Goal: Task Accomplishment & Management: Complete application form

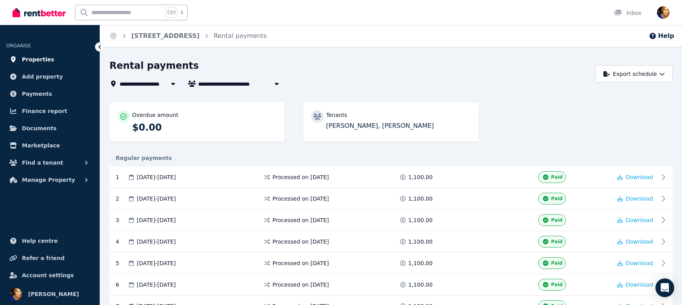
click at [46, 58] on span "Properties" at bounding box center [38, 59] width 32 height 9
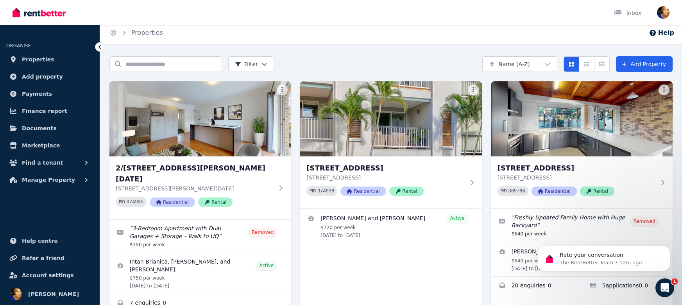
scroll to position [13, 0]
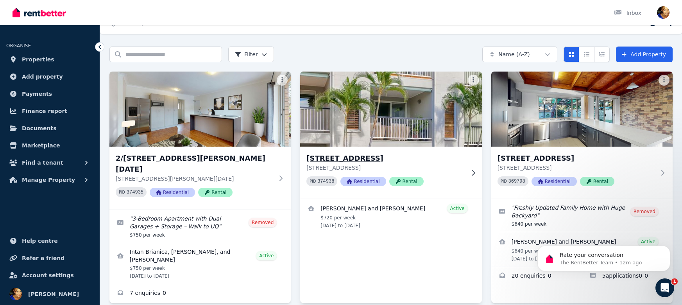
click at [409, 119] on img at bounding box center [391, 109] width 191 height 79
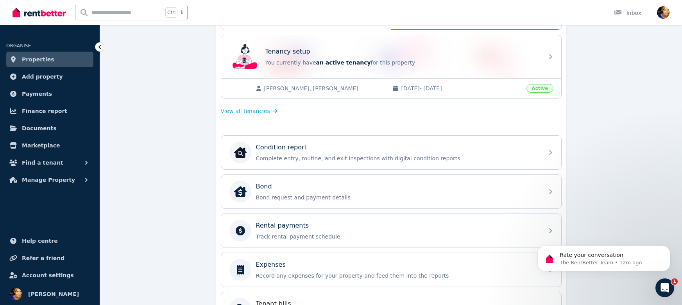
scroll to position [193, 0]
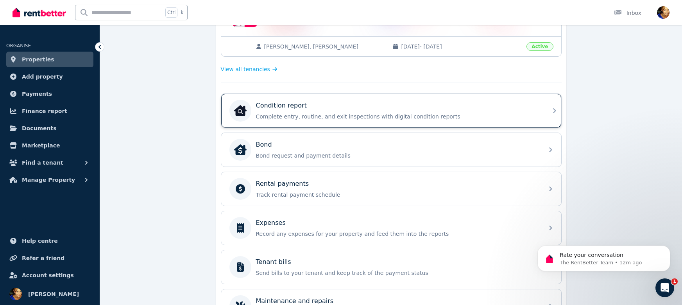
click at [299, 105] on p "Condition report" at bounding box center [281, 105] width 51 height 9
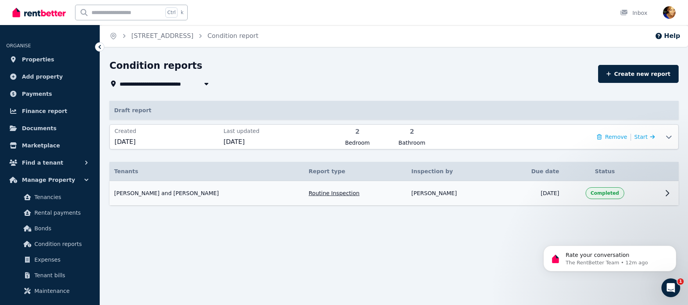
click at [564, 188] on td "Completed" at bounding box center [605, 193] width 82 height 25
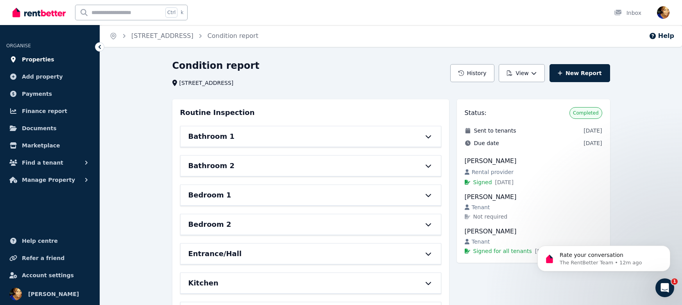
click at [41, 58] on span "Properties" at bounding box center [38, 59] width 32 height 9
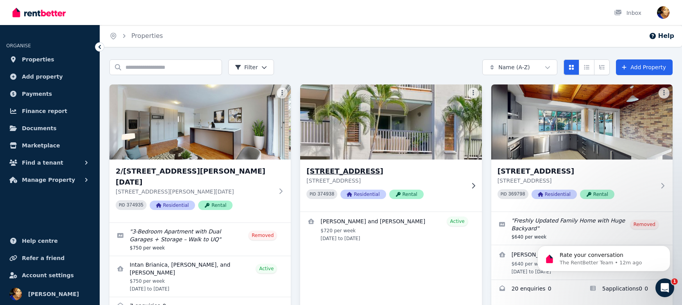
click at [392, 129] on img at bounding box center [391, 121] width 191 height 79
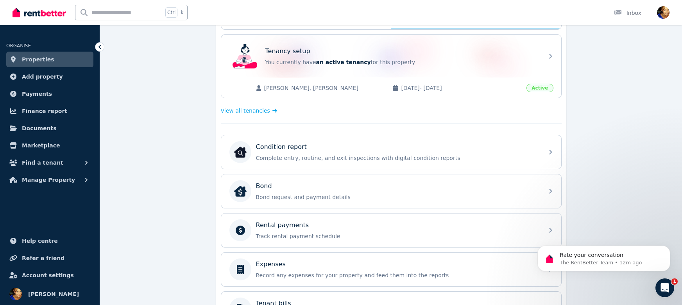
scroll to position [157, 0]
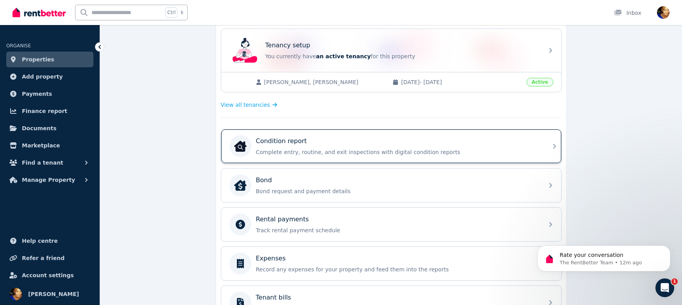
click at [373, 143] on div "Condition report" at bounding box center [397, 140] width 283 height 9
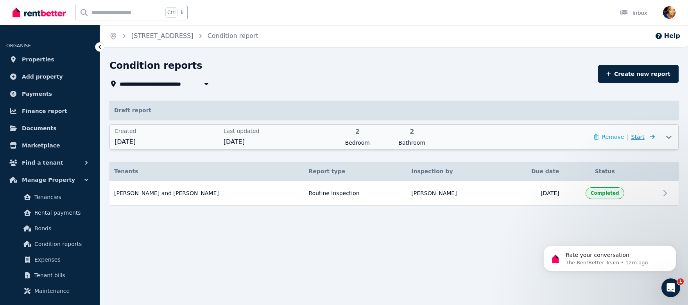
click at [646, 134] on span "Start" at bounding box center [642, 136] width 23 height 9
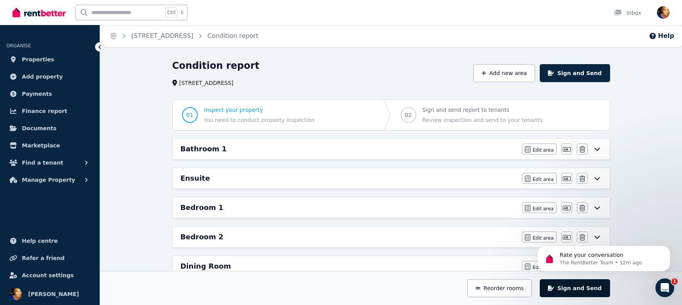
click at [584, 288] on button "Sign and Send" at bounding box center [575, 288] width 70 height 18
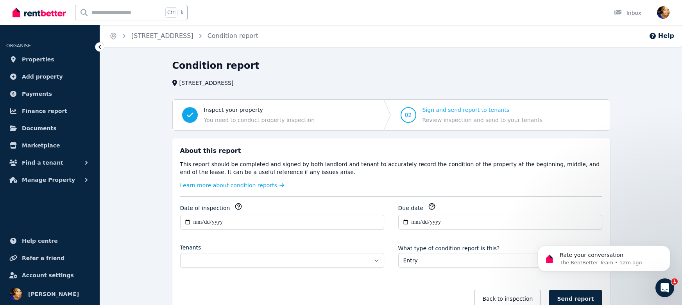
scroll to position [54, 0]
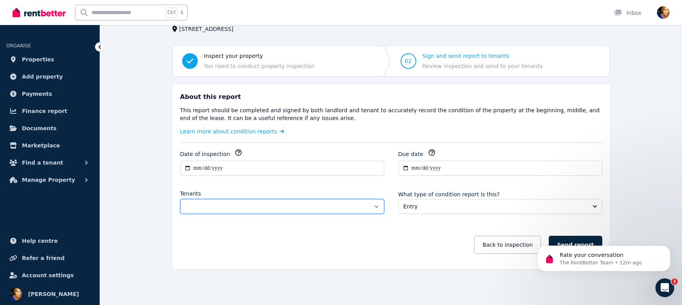
click at [249, 204] on select "**********" at bounding box center [282, 206] width 204 height 15
select select "**********"
click at [180, 199] on select "**********" at bounding box center [282, 206] width 204 height 15
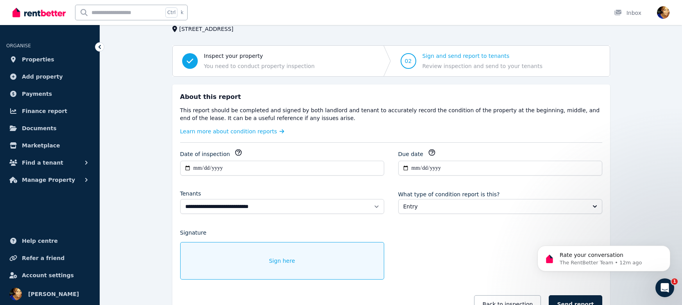
click at [242, 267] on div "Sign here" at bounding box center [282, 261] width 204 height 38
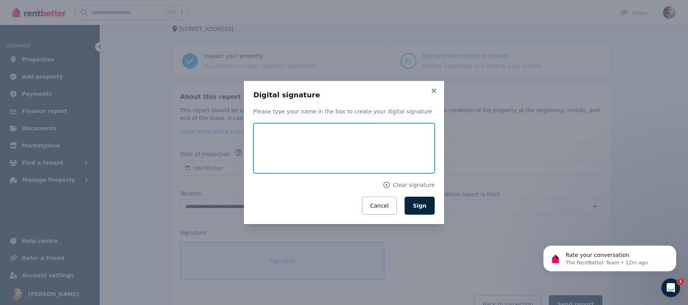
click at [295, 144] on input "text" at bounding box center [343, 148] width 181 height 50
type input "**********"
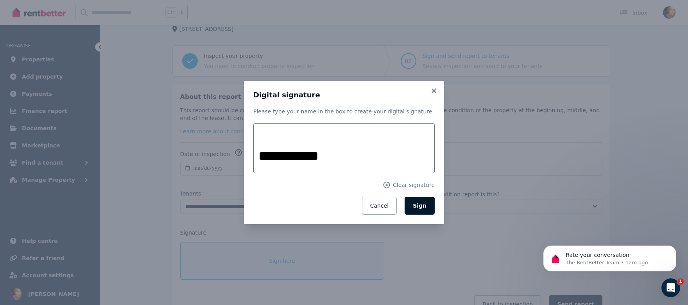
click at [415, 206] on button "Sign" at bounding box center [420, 206] width 30 height 18
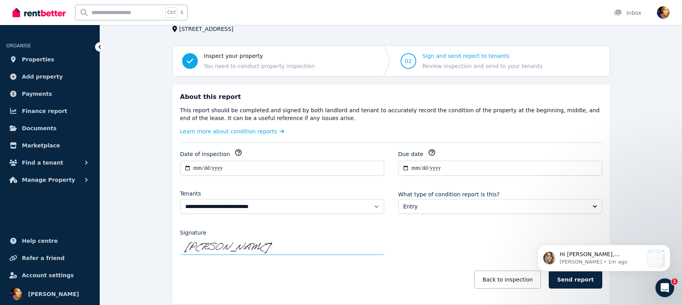
scroll to position [0, 0]
click at [581, 285] on button "Send report" at bounding box center [575, 280] width 53 height 18
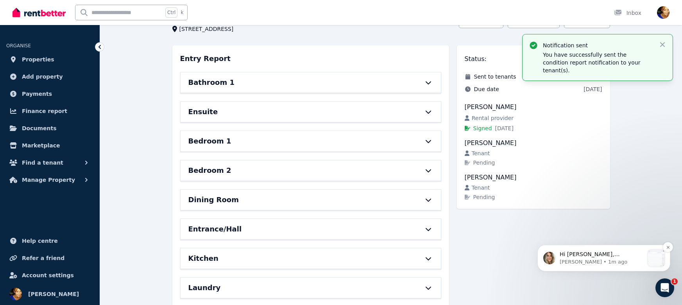
click at [586, 261] on p "[PERSON_NAME] • 1m ago" at bounding box center [602, 261] width 84 height 7
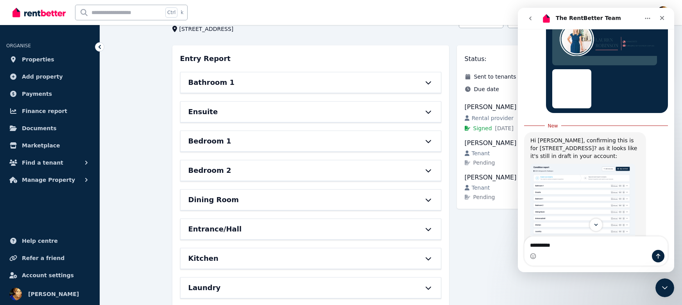
scroll to position [991, 0]
type textarea "**********"
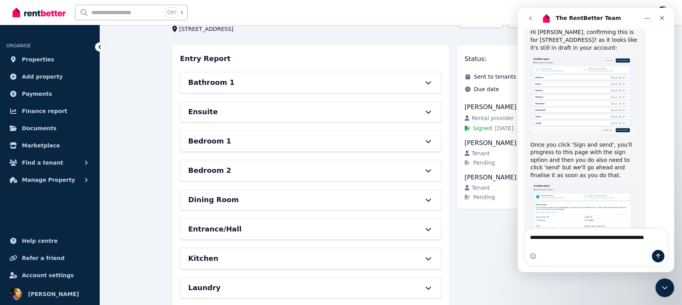
scroll to position [1093, 0]
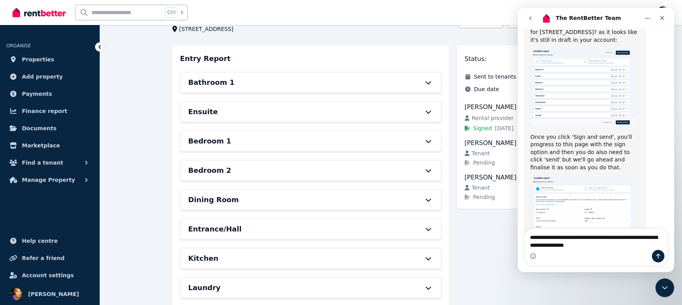
type textarea "**********"
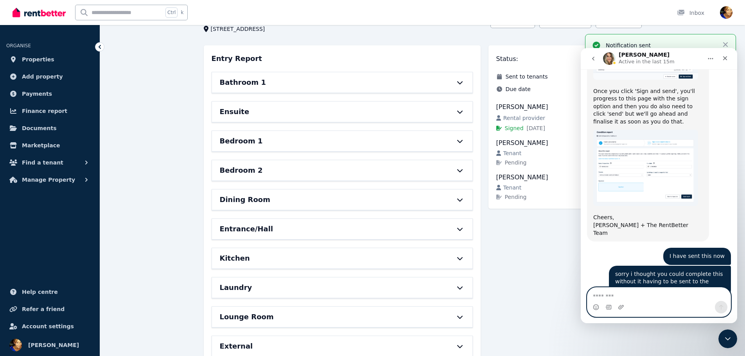
scroll to position [0, 0]
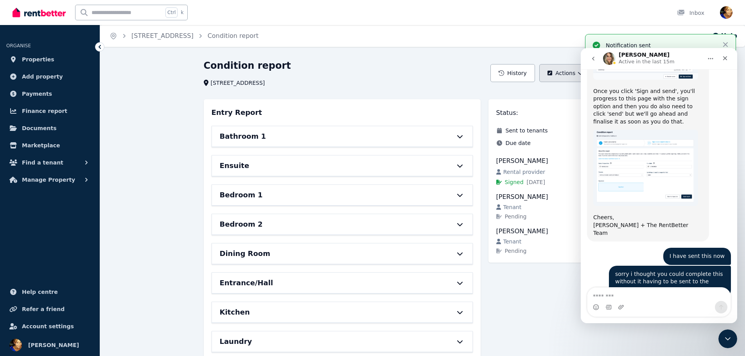
click at [563, 69] on button "Actions" at bounding box center [565, 73] width 52 height 18
click at [543, 94] on p "Edit report" at bounding box center [538, 94] width 35 height 8
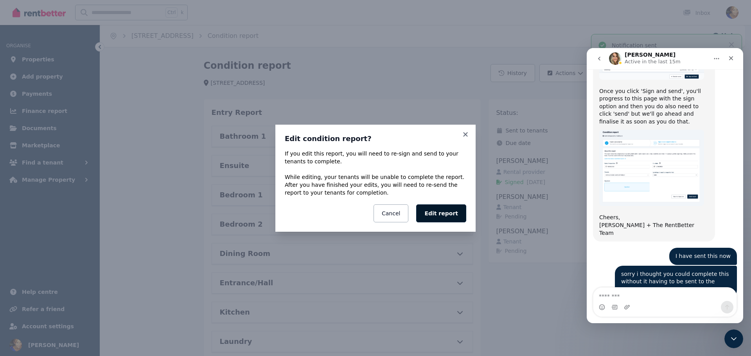
click at [449, 212] on button "Edit report" at bounding box center [441, 213] width 50 height 18
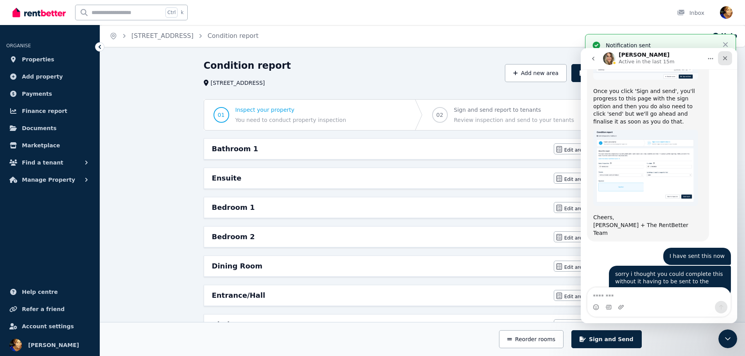
click at [688, 59] on icon "Close" at bounding box center [725, 58] width 4 height 4
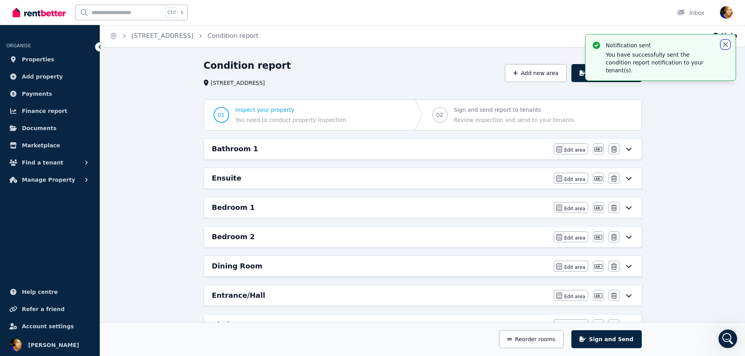
click at [688, 44] on icon "button" at bounding box center [725, 44] width 5 height 5
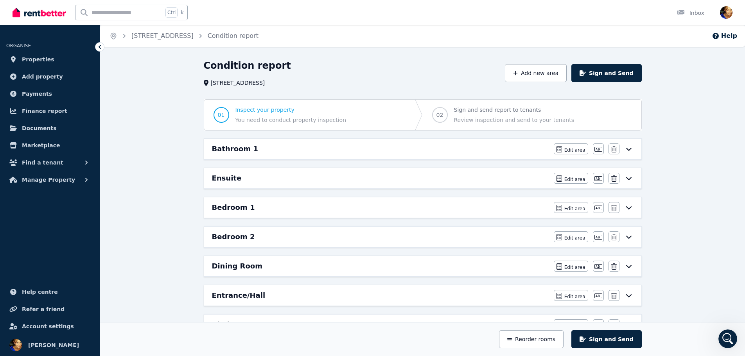
scroll to position [1179, 0]
click at [168, 36] on link "[STREET_ADDRESS]" at bounding box center [162, 35] width 62 height 7
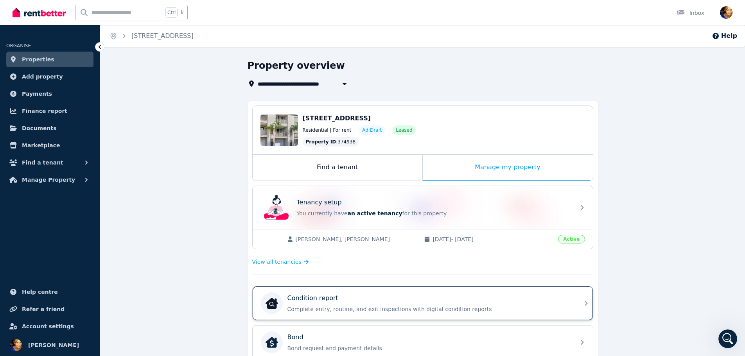
click at [324, 298] on p "Condition report" at bounding box center [312, 298] width 51 height 9
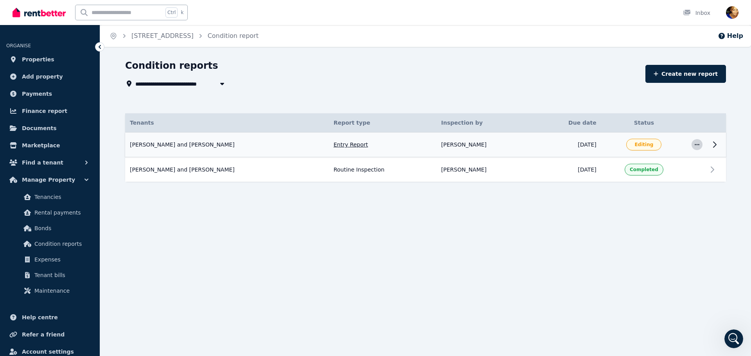
click at [688, 145] on icon "button" at bounding box center [696, 144] width 5 height 1
click at [614, 146] on td "Editing" at bounding box center [644, 145] width 86 height 25
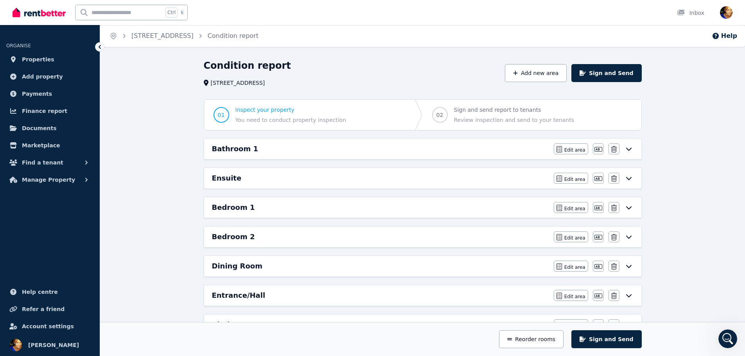
click at [688, 305] on icon "Open Intercom Messenger" at bounding box center [727, 339] width 13 height 13
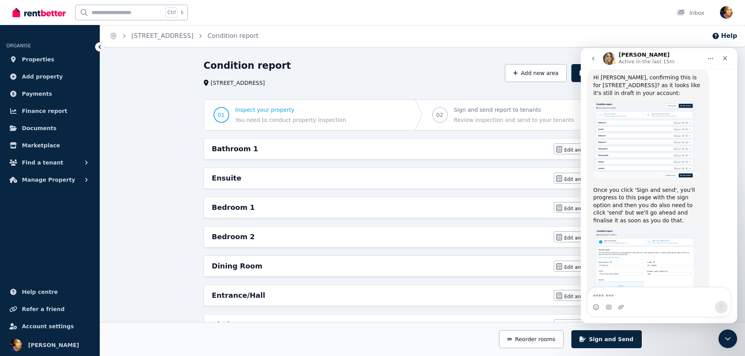
scroll to position [1179, 0]
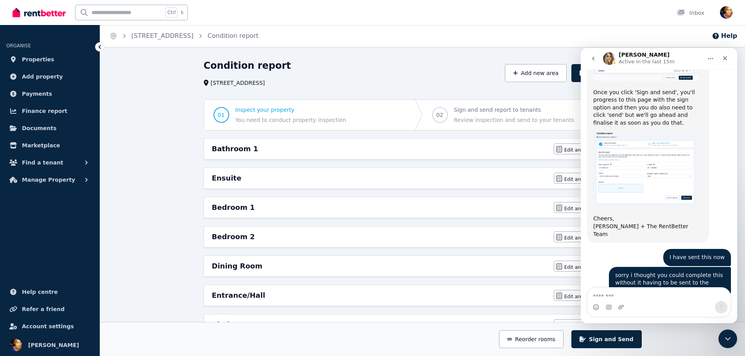
click at [616, 298] on textarea "Message…" at bounding box center [658, 294] width 143 height 13
type textarea "**********"
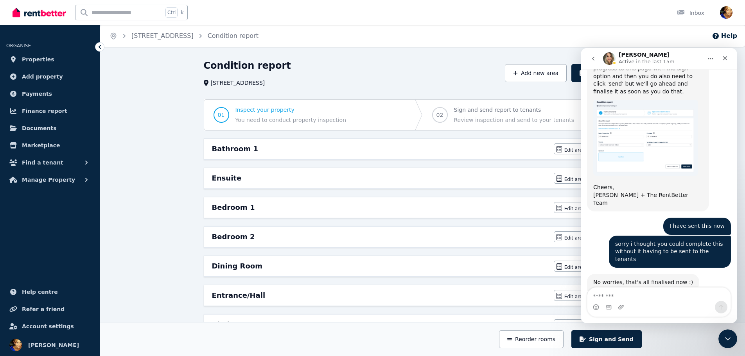
click at [358, 50] on div "Home [STREET_ADDRESS] Condition report Help Condition report [STREET_ADDRESS] A…" at bounding box center [372, 178] width 745 height 356
click at [595, 59] on icon "go back" at bounding box center [593, 59] width 6 height 6
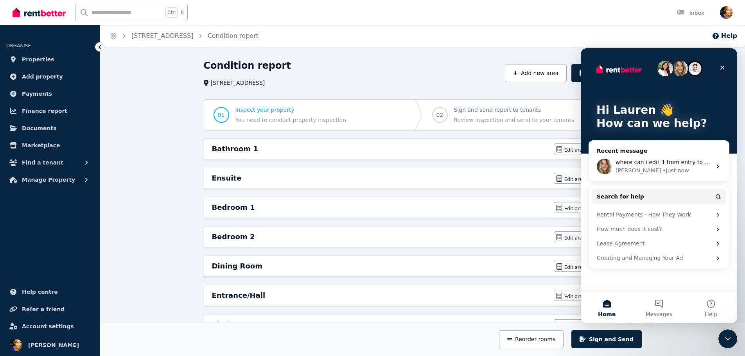
click at [688, 69] on icon "Close" at bounding box center [722, 68] width 4 height 4
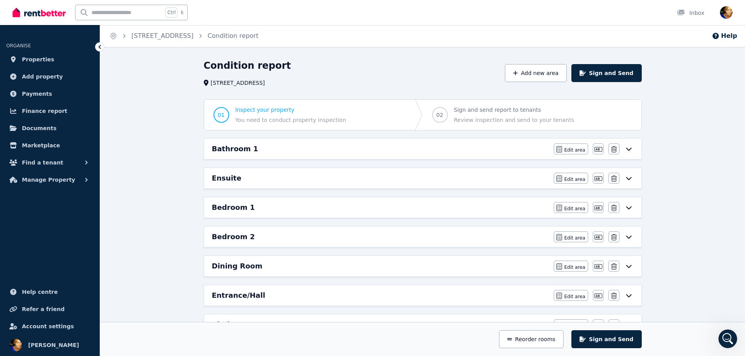
scroll to position [0, 0]
click at [290, 151] on div "Bathroom 1" at bounding box center [380, 148] width 337 height 11
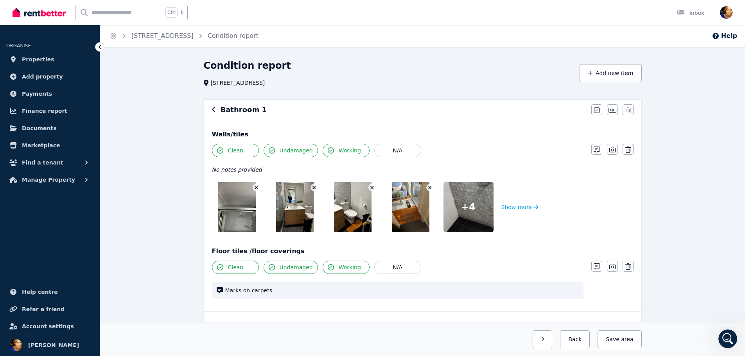
click at [213, 111] on icon "button" at bounding box center [213, 109] width 3 height 5
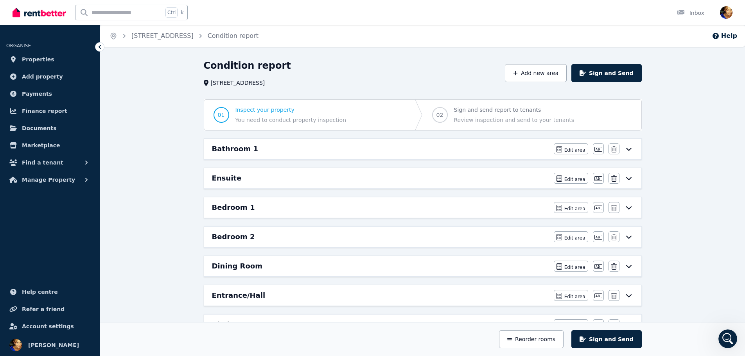
click at [270, 110] on span "Inspect your property" at bounding box center [290, 110] width 111 height 8
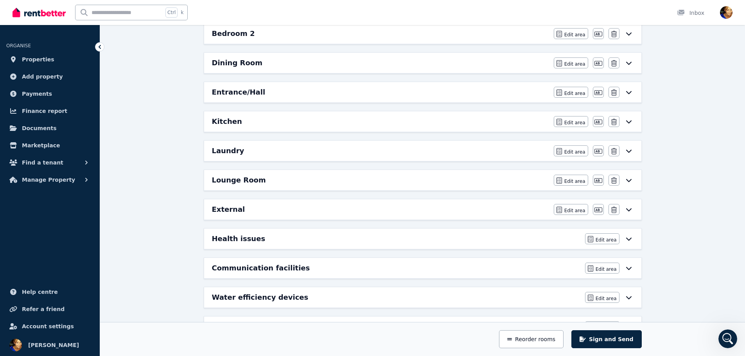
scroll to position [233, 0]
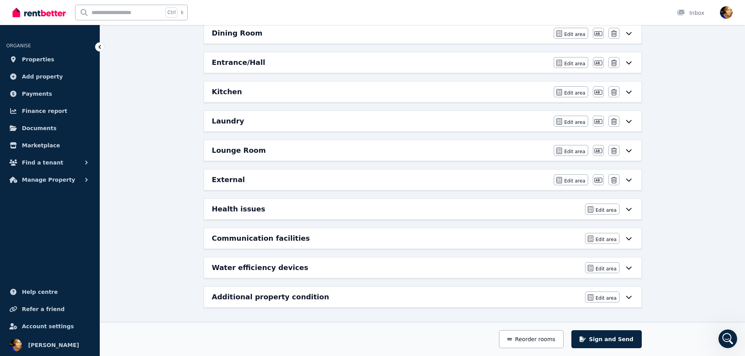
click at [688, 305] on icon "Open Intercom Messenger" at bounding box center [727, 339] width 5 height 6
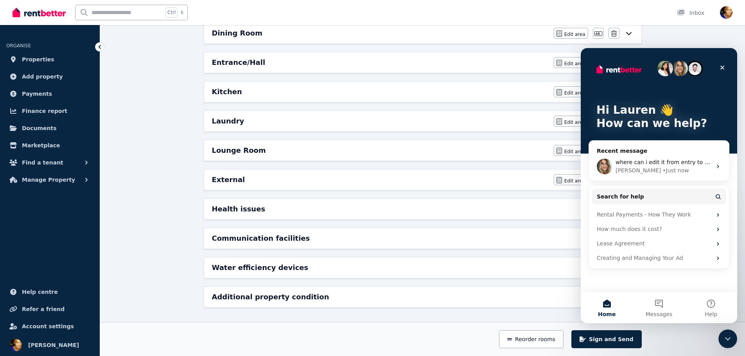
click at [162, 150] on div "Condition report [STREET_ADDRESS] Add new area Sign and Send 01 Inspect your pr…" at bounding box center [422, 91] width 645 height 530
click at [648, 163] on span "where can i edit it from entry to routine please" at bounding box center [679, 162] width 128 height 6
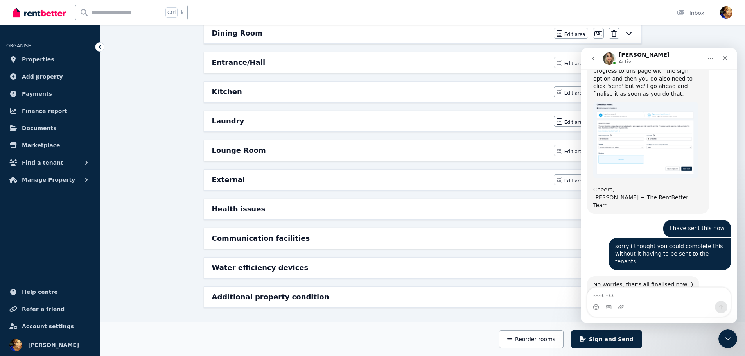
scroll to position [1210, 0]
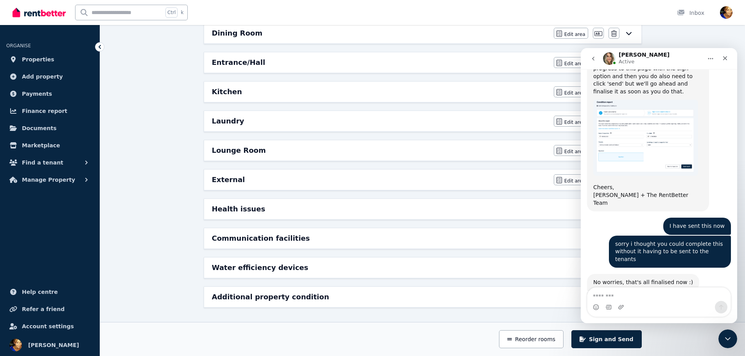
click at [590, 59] on icon "go back" at bounding box center [593, 59] width 6 height 6
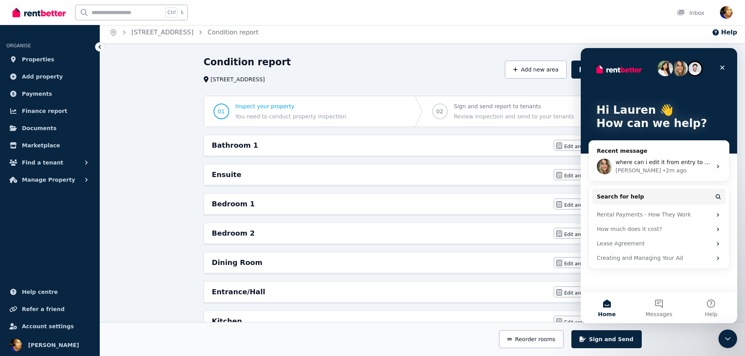
scroll to position [0, 0]
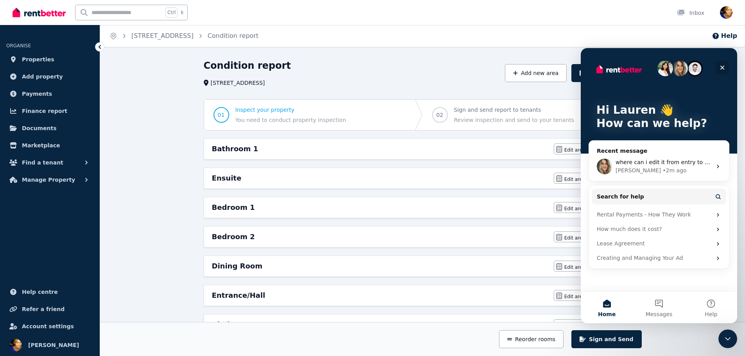
click at [688, 66] on div "Close" at bounding box center [722, 68] width 14 height 14
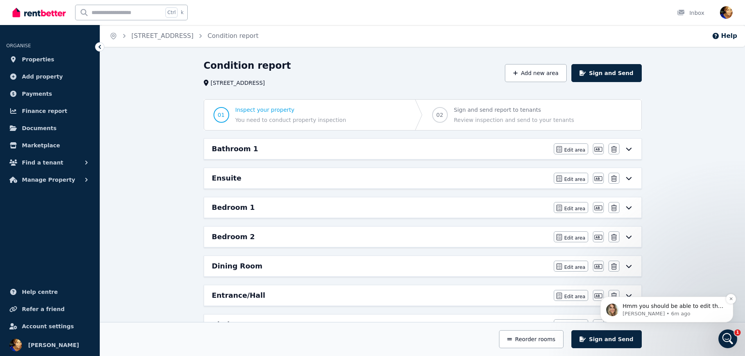
click at [683, 305] on p "Hmm you should be able to edit that part on the final screen where you send, bu…" at bounding box center [672, 307] width 101 height 8
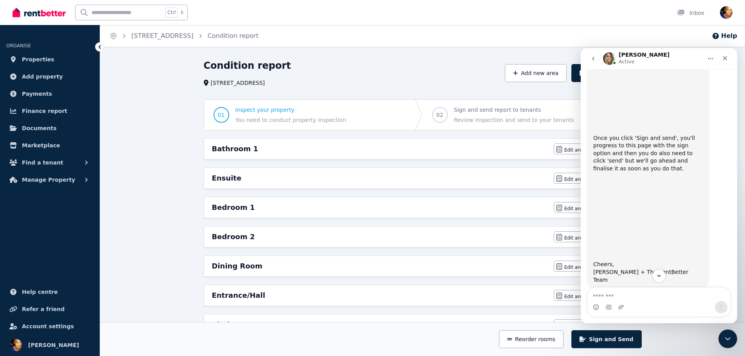
scroll to position [1277, 0]
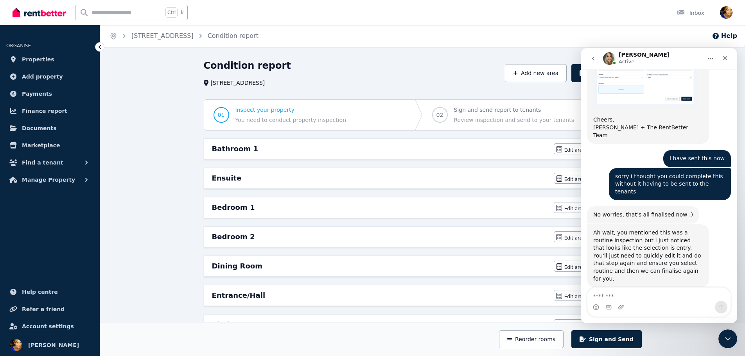
click at [636, 294] on textarea "Message…" at bounding box center [658, 294] width 143 height 13
type textarea "*********"
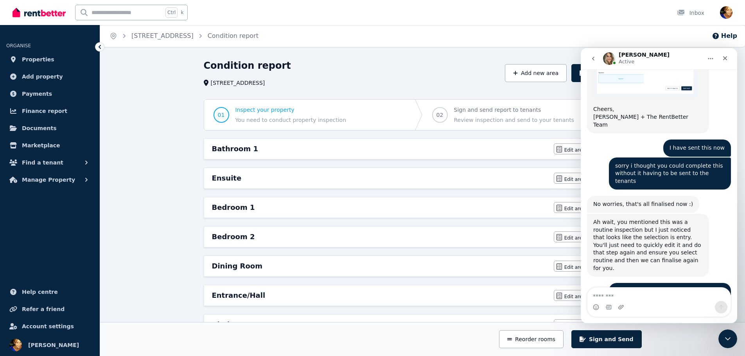
click at [595, 59] on icon "go back" at bounding box center [593, 59] width 6 height 6
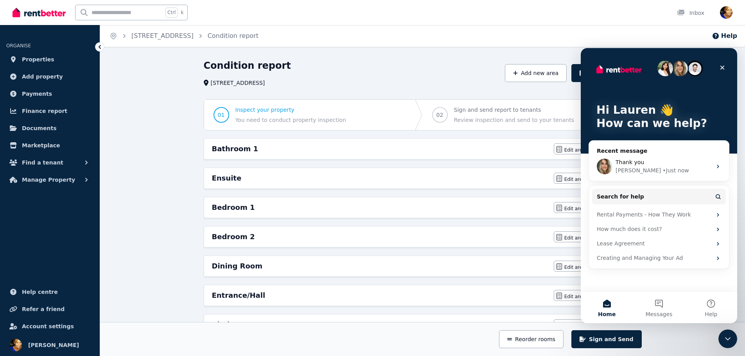
click at [475, 59] on div "Home [STREET_ADDRESS] Condition report Help Condition report [STREET_ADDRESS] A…" at bounding box center [372, 178] width 745 height 356
click at [47, 58] on span "Properties" at bounding box center [38, 59] width 32 height 9
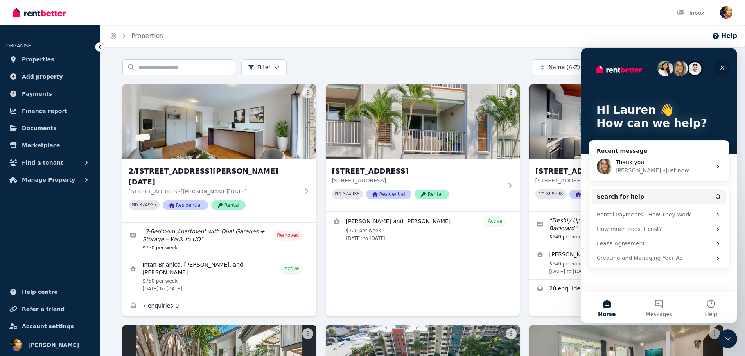
drag, startPoint x: 723, startPoint y: 68, endPoint x: 1262, endPoint y: 150, distance: 545.7
click at [688, 68] on icon "Close" at bounding box center [722, 68] width 4 height 4
